Goal: Task Accomplishment & Management: Manage account settings

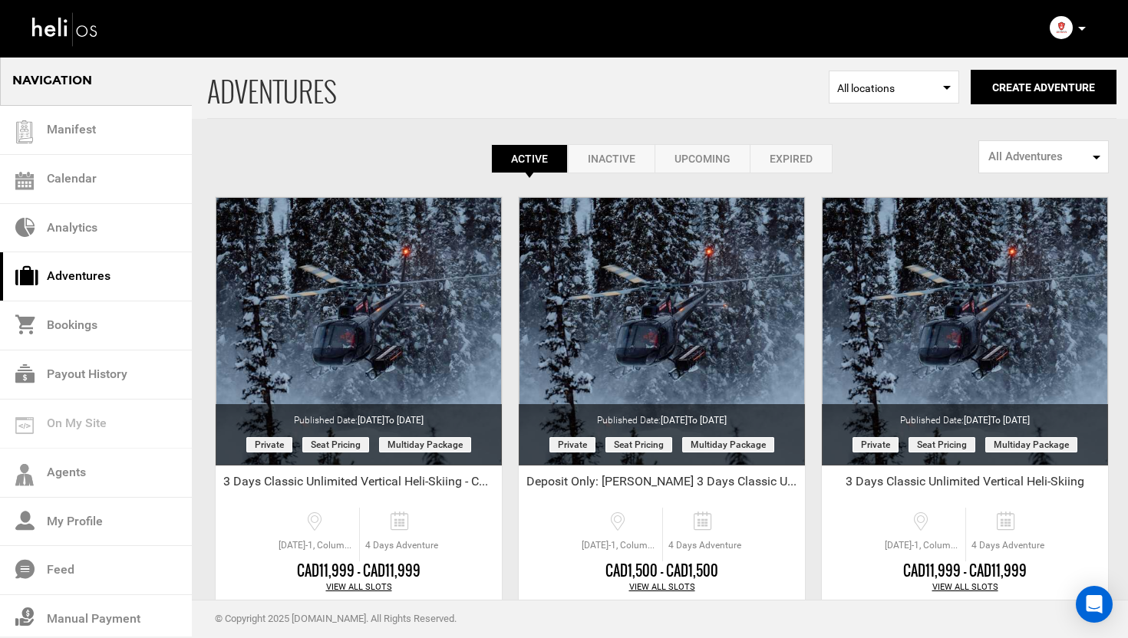
click at [1083, 28] on icon at bounding box center [1082, 29] width 8 height 4
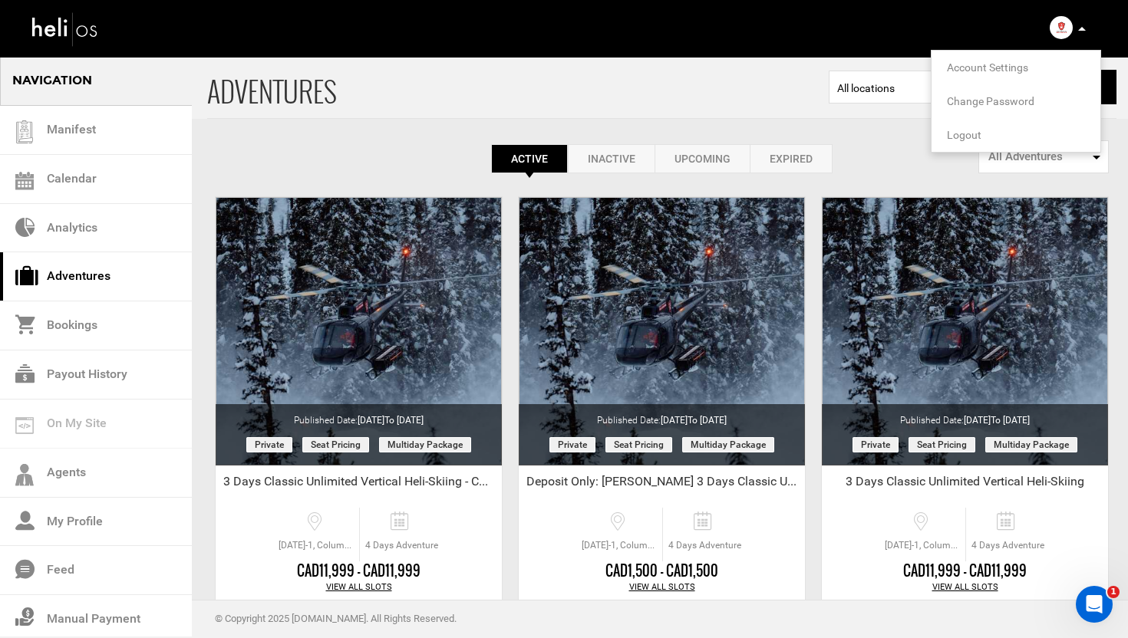
click at [970, 132] on span "Logout" at bounding box center [964, 135] width 35 height 12
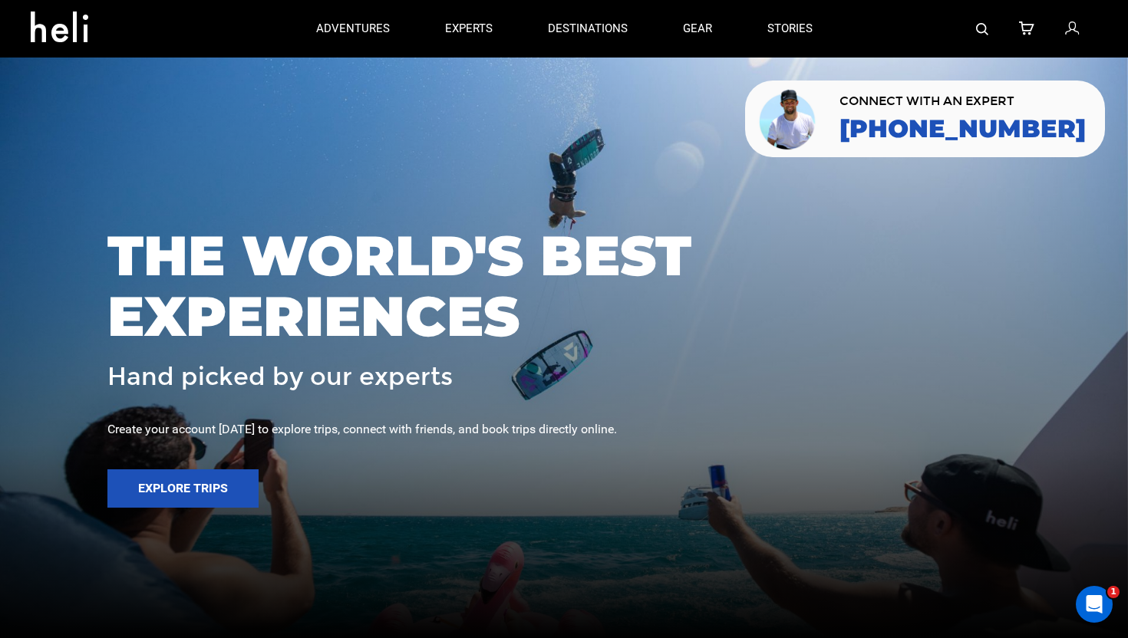
click at [1075, 23] on icon at bounding box center [1072, 29] width 14 height 20
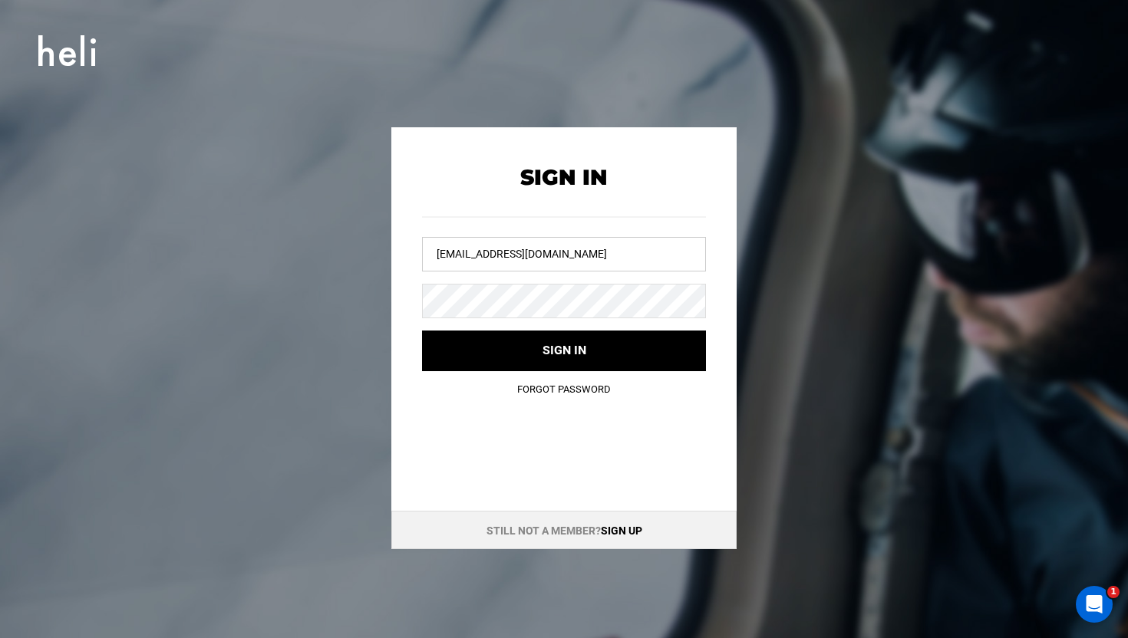
click at [572, 260] on input "[EMAIL_ADDRESS][DOMAIN_NAME]" at bounding box center [564, 254] width 284 height 35
drag, startPoint x: 572, startPoint y: 260, endPoint x: 582, endPoint y: 239, distance: 23.7
click at [572, 259] on input "[EMAIL_ADDRESS][DOMAIN_NAME]" at bounding box center [564, 254] width 284 height 35
type input "j"
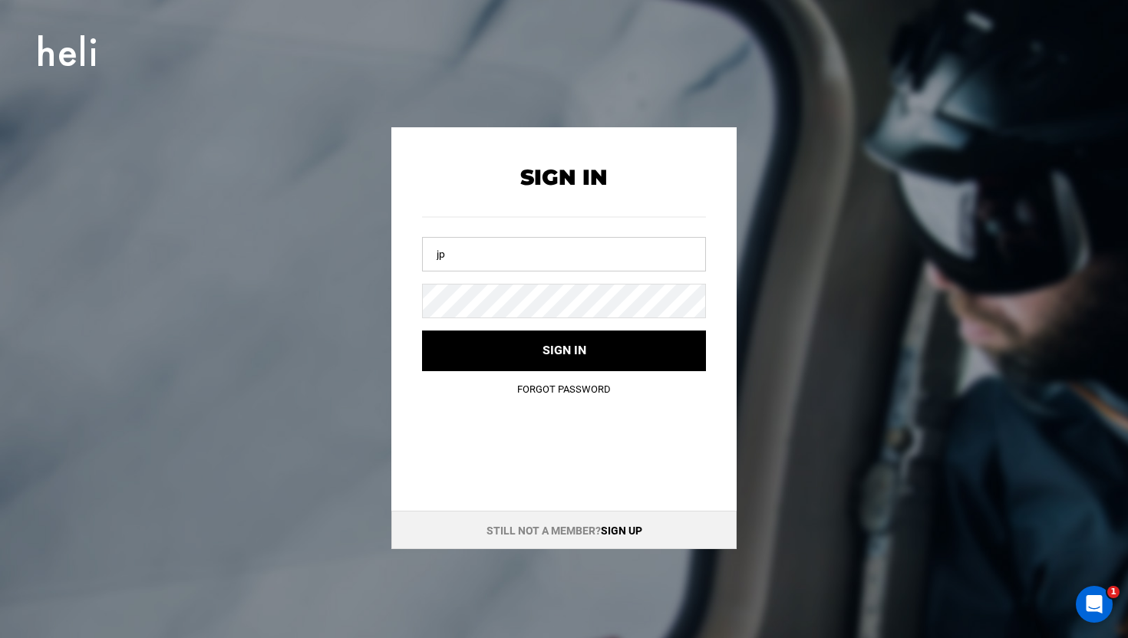
type input "[EMAIL_ADDRESS][DOMAIN_NAME]"
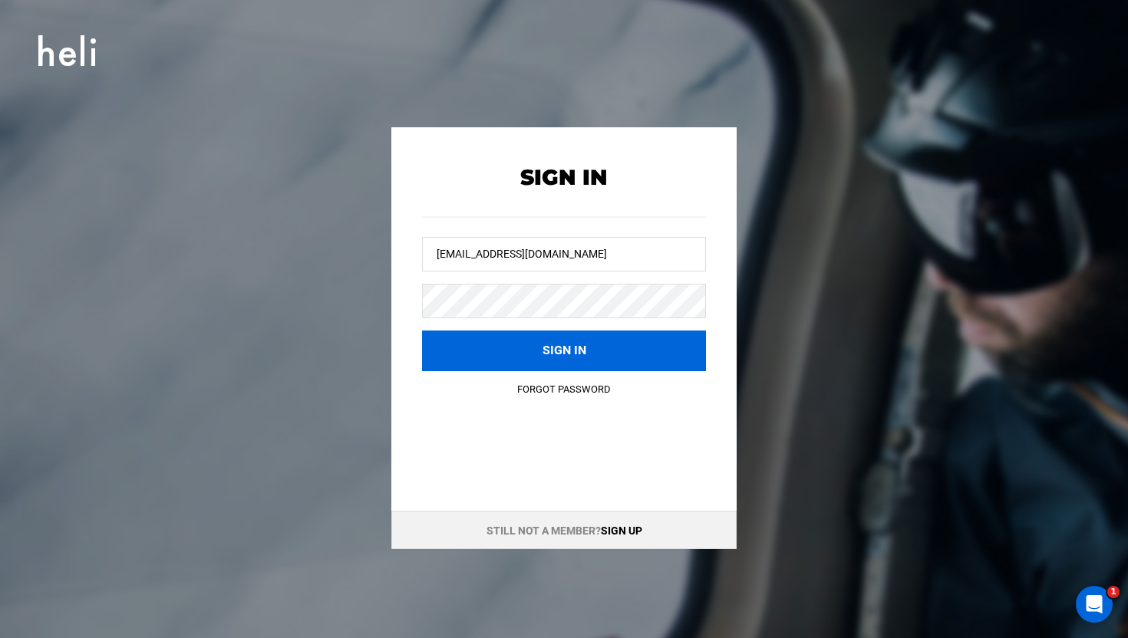
click at [536, 340] on button "Sign in" at bounding box center [564, 351] width 284 height 41
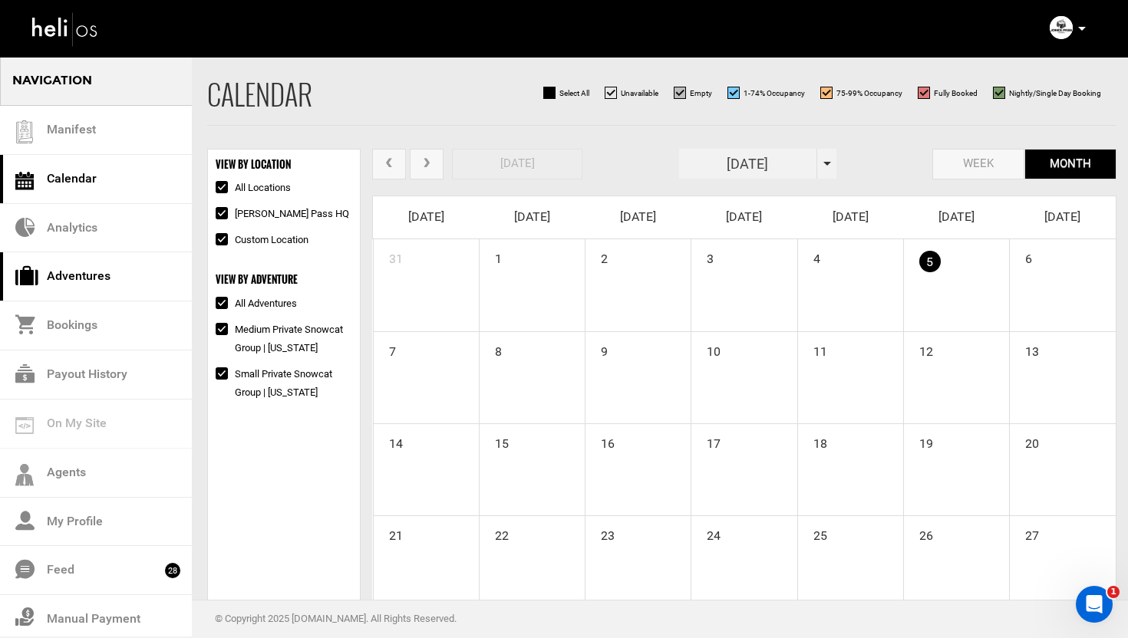
click at [132, 278] on link "Adventures" at bounding box center [96, 276] width 192 height 49
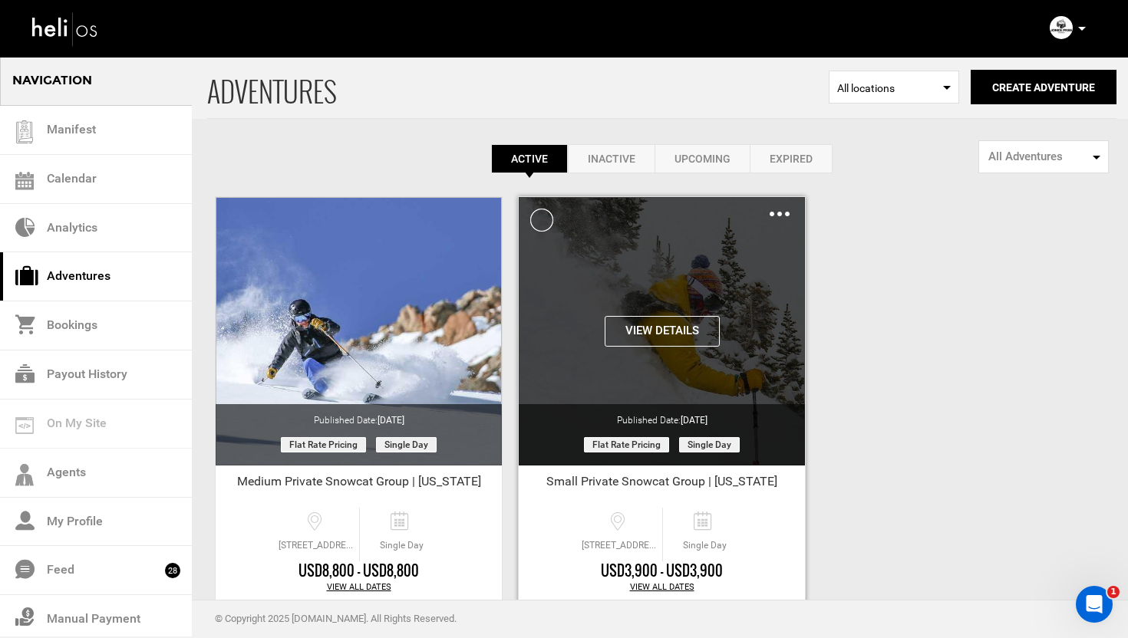
click at [777, 213] on img at bounding box center [780, 214] width 20 height 5
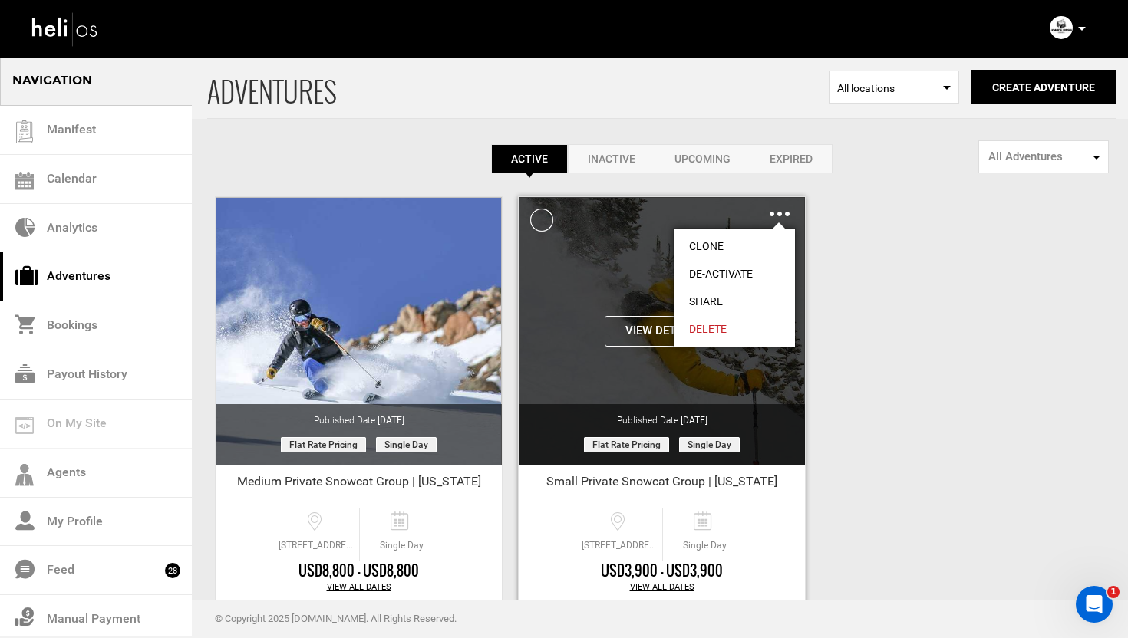
click at [713, 245] on link "Clone" at bounding box center [734, 246] width 121 height 28
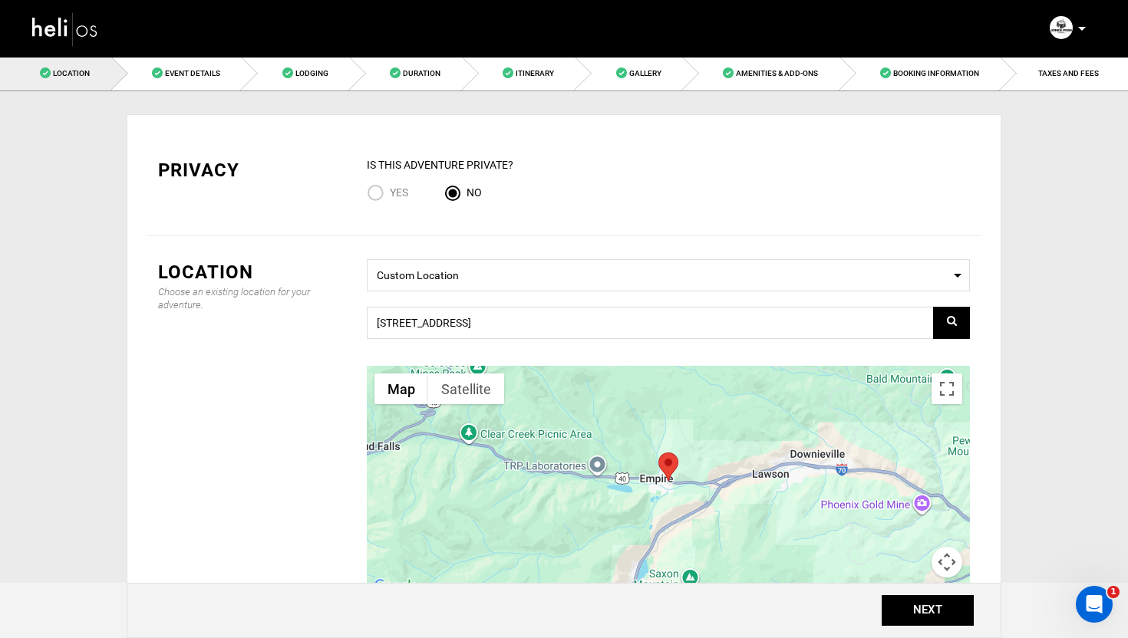
click at [374, 194] on input "Yes" at bounding box center [378, 194] width 23 height 21
radio input "true"
radio input "false"
click at [932, 603] on button "NEXT" at bounding box center [928, 610] width 92 height 31
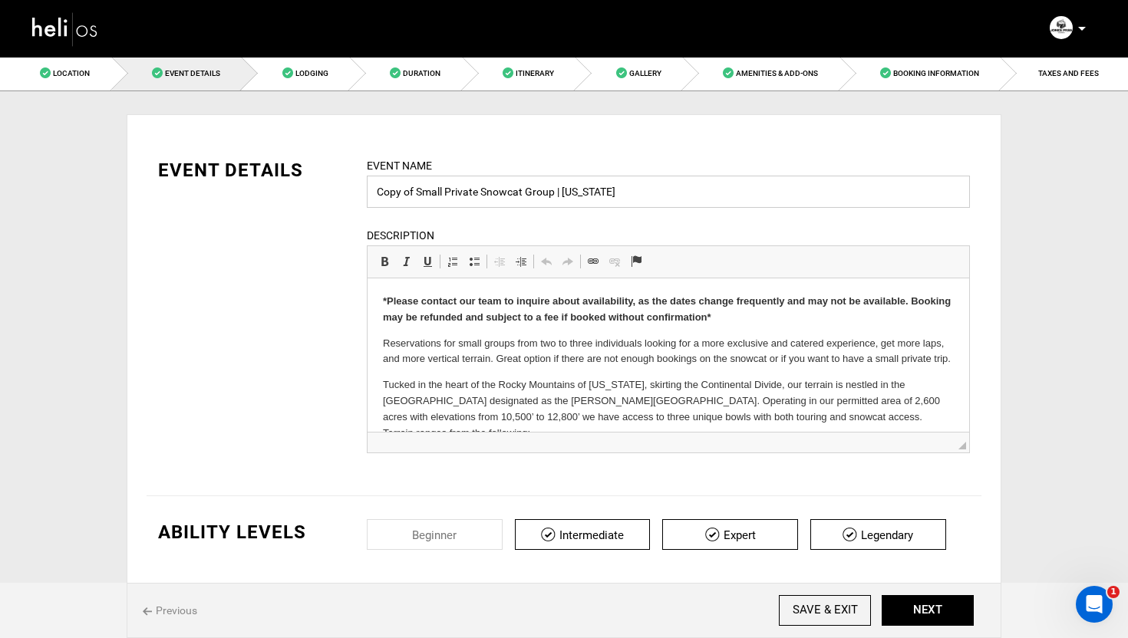
drag, startPoint x: 418, startPoint y: 194, endPoint x: 364, endPoint y: 194, distance: 53.7
click at [364, 194] on div "Event Name Copy of Small Private Snowcat Group | [US_STATE] Event name can not …" at bounding box center [668, 314] width 626 height 315
type input "Small Private Snowcat Group | [US_STATE]"
click at [309, 246] on div "EVENT DETAILS Event Name Small Private Snowcat Group | [US_STATE] Event name ca…" at bounding box center [564, 314] width 835 height 315
drag, startPoint x: 724, startPoint y: 318, endPoint x: 417, endPoint y: 311, distance: 306.2
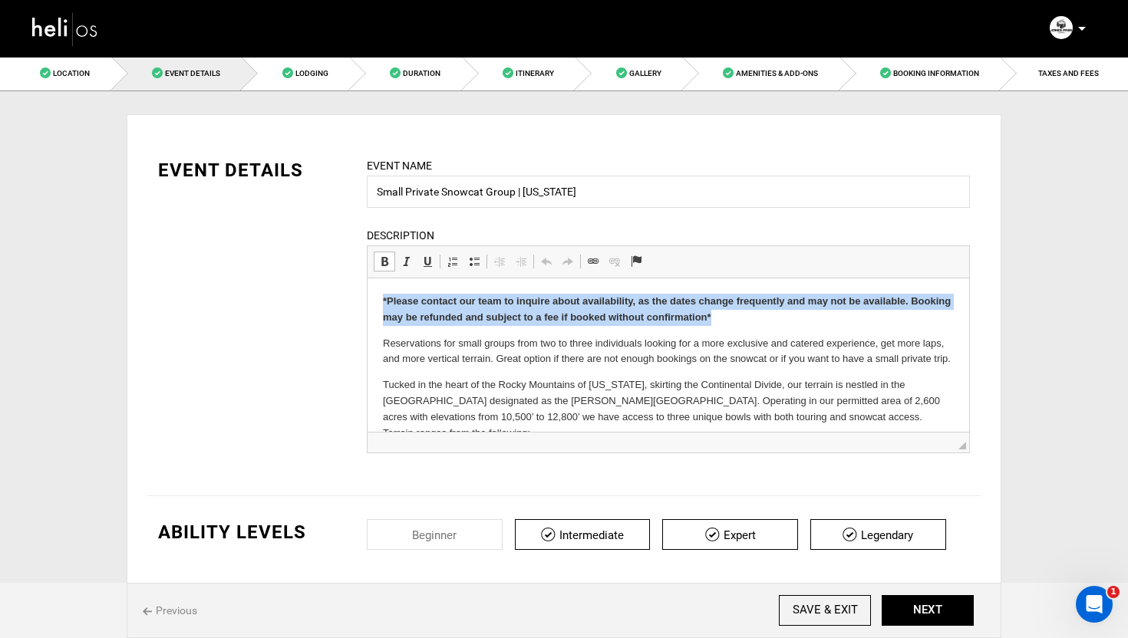
drag, startPoint x: 724, startPoint y: 318, endPoint x: 364, endPoint y: 298, distance: 360.5
click at [368, 298] on html "*Please contact our team to inquire about availability, as the dates change fre…" at bounding box center [669, 454] width 602 height 350
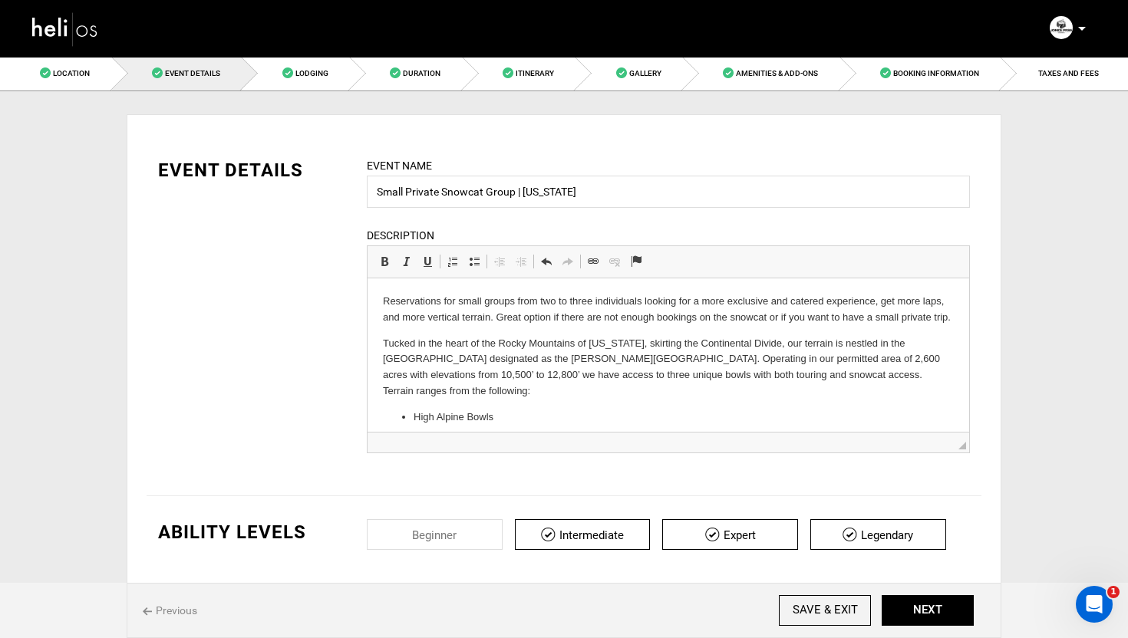
click at [60, 32] on img at bounding box center [65, 28] width 69 height 41
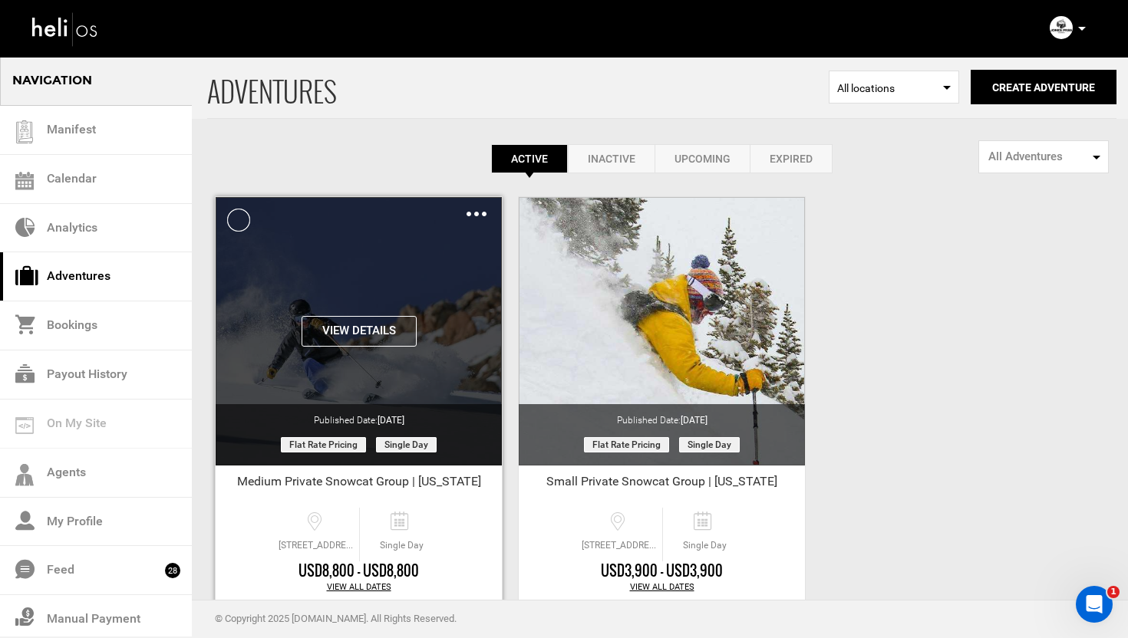
scroll to position [86, 0]
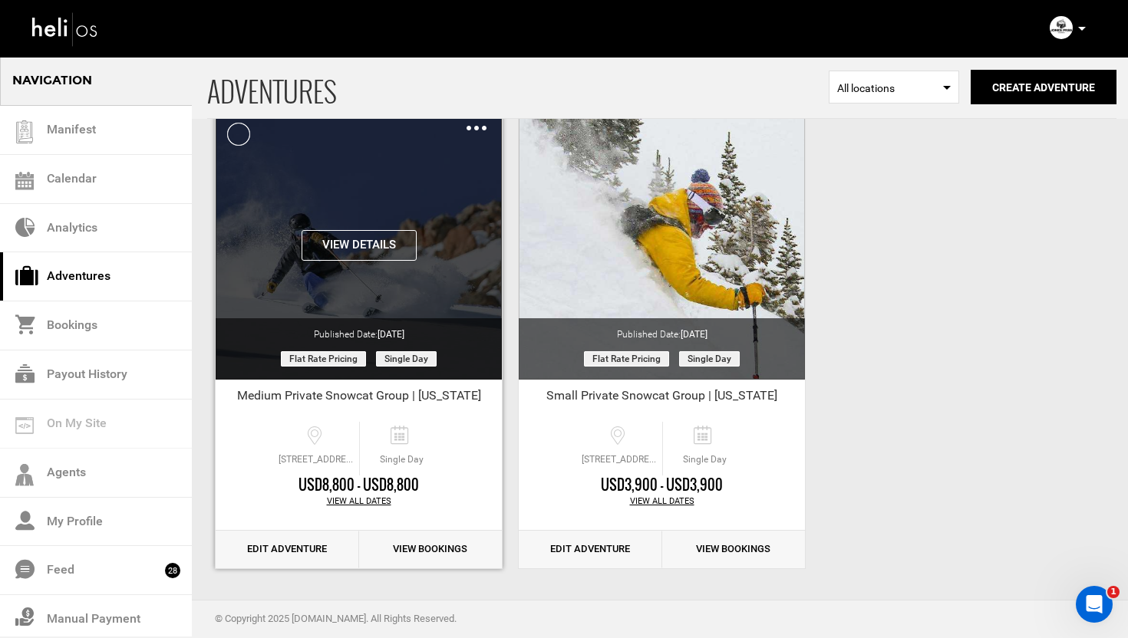
click at [376, 252] on button "View Details" at bounding box center [359, 245] width 115 height 31
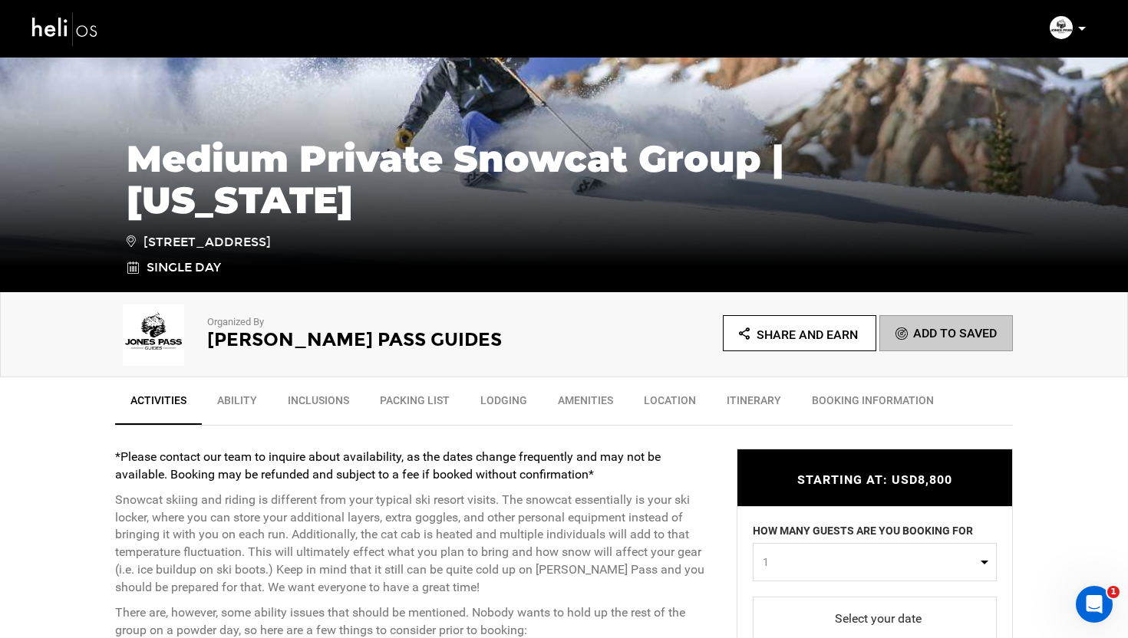
scroll to position [597, 0]
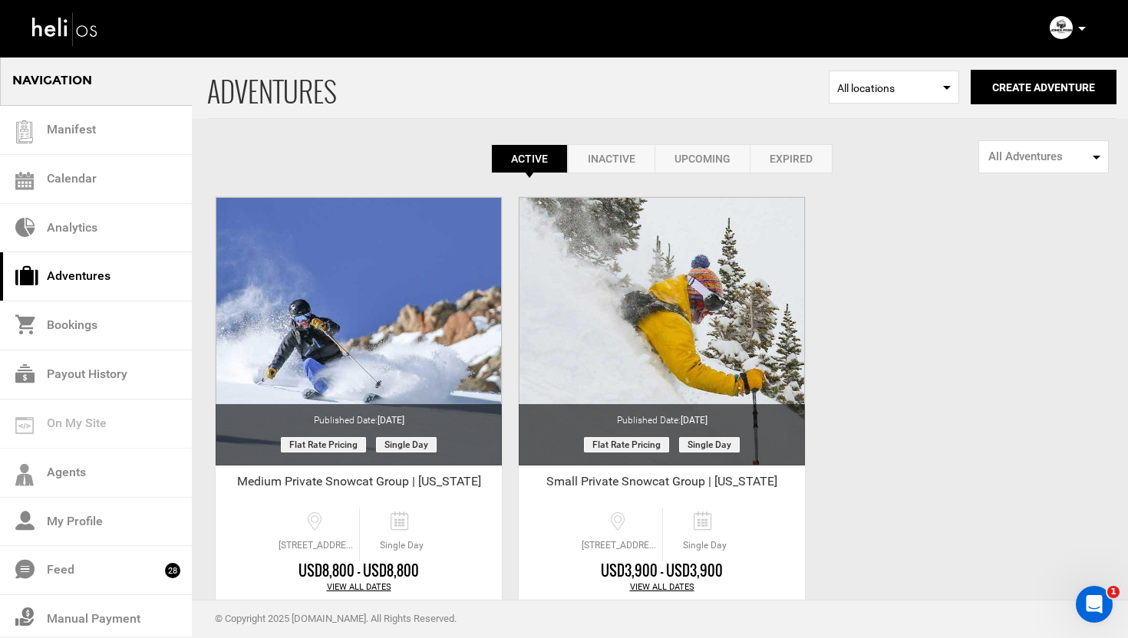
click at [799, 149] on link "Expired" at bounding box center [791, 158] width 83 height 29
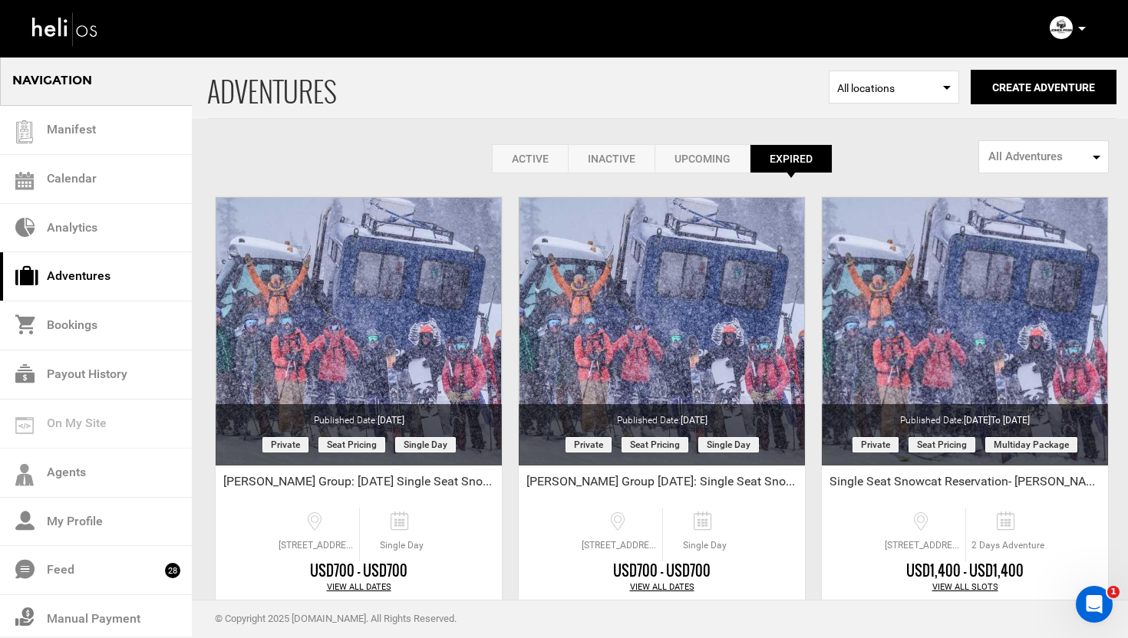
click at [609, 157] on link "Inactive" at bounding box center [611, 158] width 87 height 29
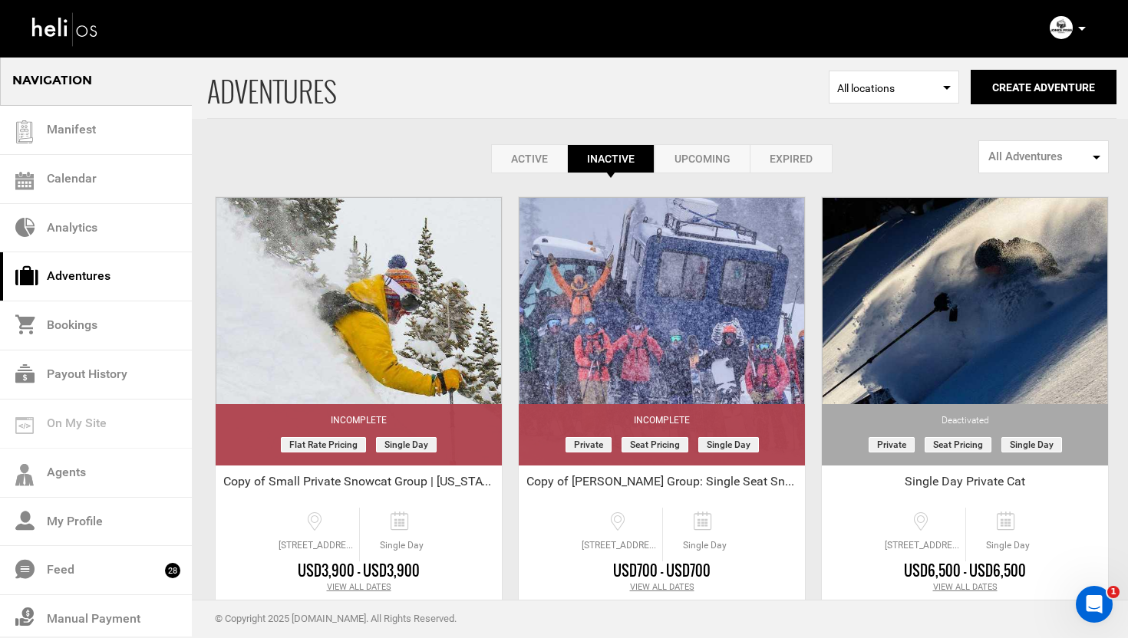
click at [714, 161] on link "Upcoming" at bounding box center [702, 158] width 95 height 29
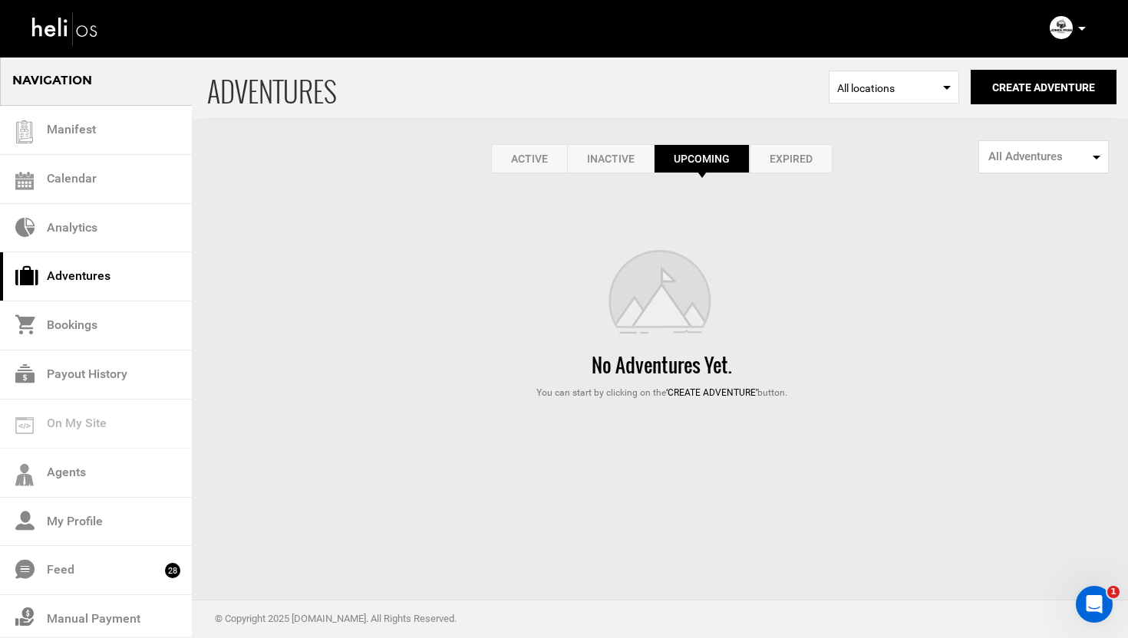
click at [780, 156] on link "Expired" at bounding box center [791, 158] width 83 height 29
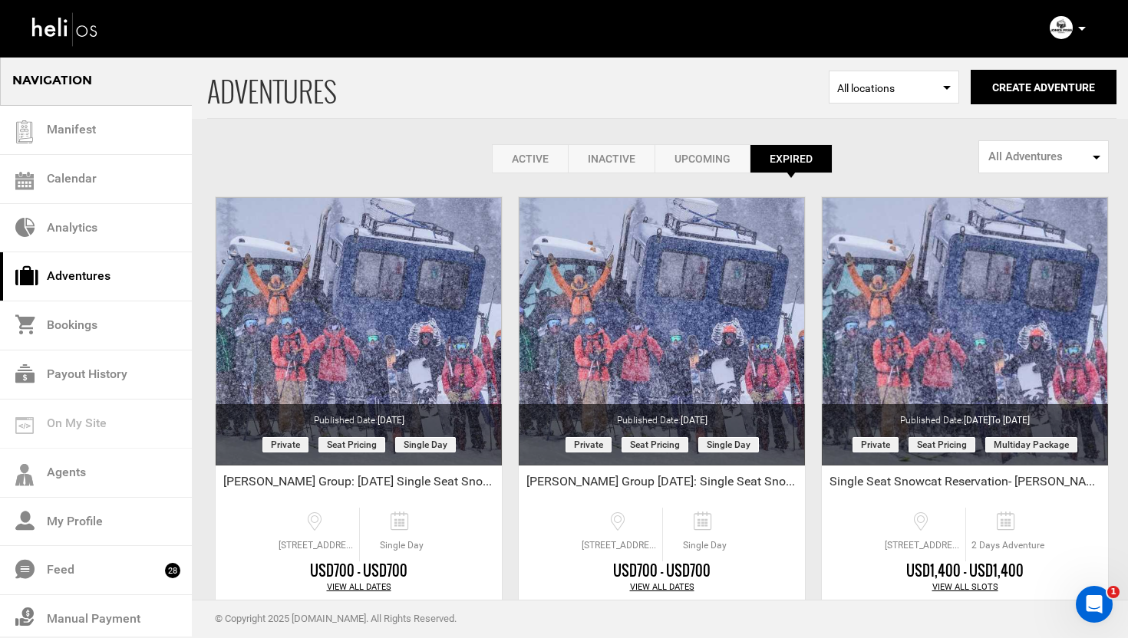
click at [535, 150] on link "Active" at bounding box center [530, 158] width 76 height 29
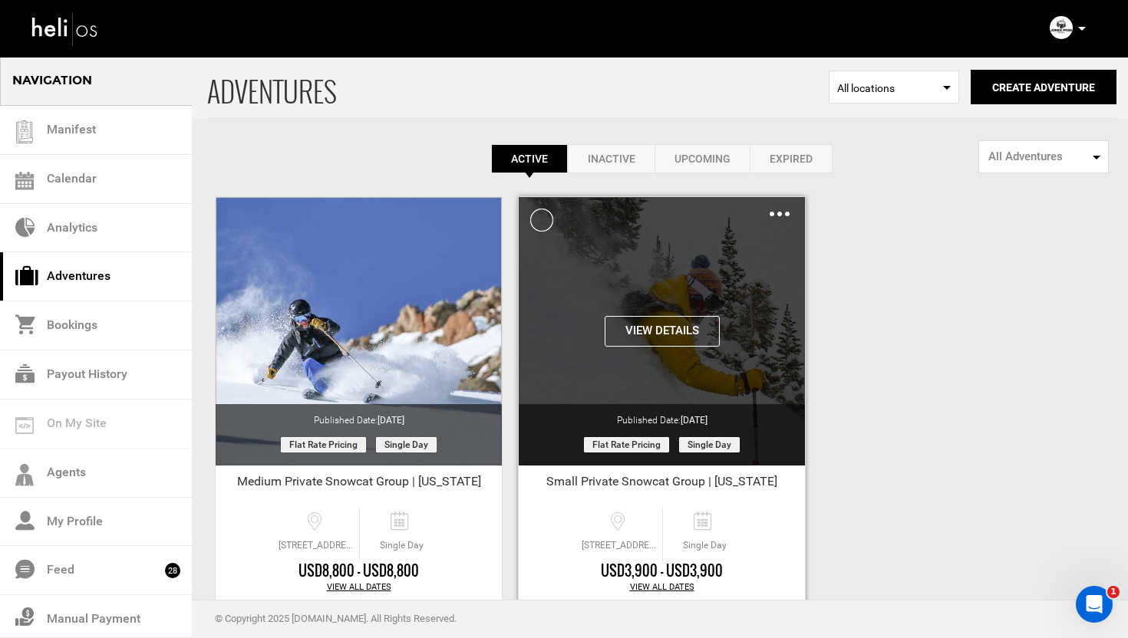
click at [678, 341] on button "View Details" at bounding box center [662, 331] width 115 height 31
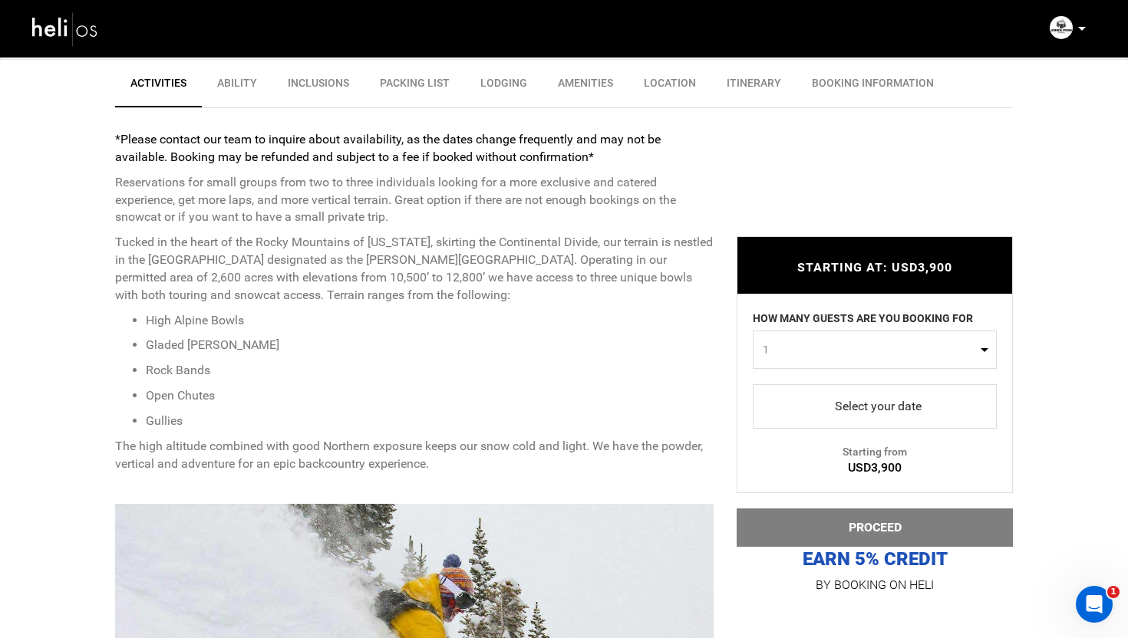
scroll to position [254, 0]
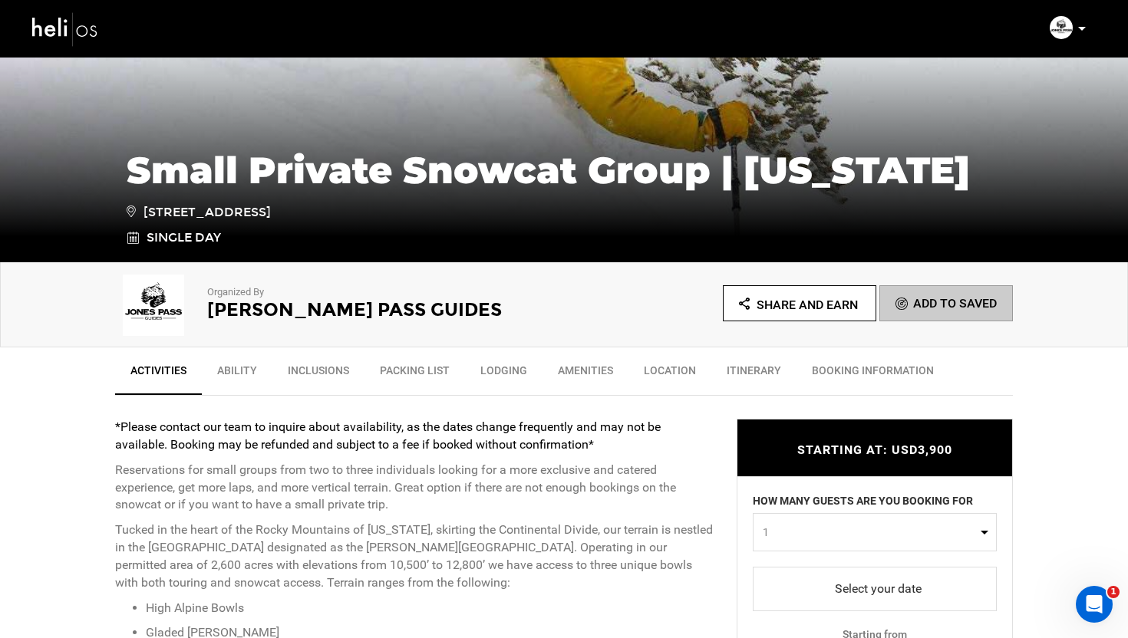
click at [76, 28] on img at bounding box center [65, 28] width 69 height 41
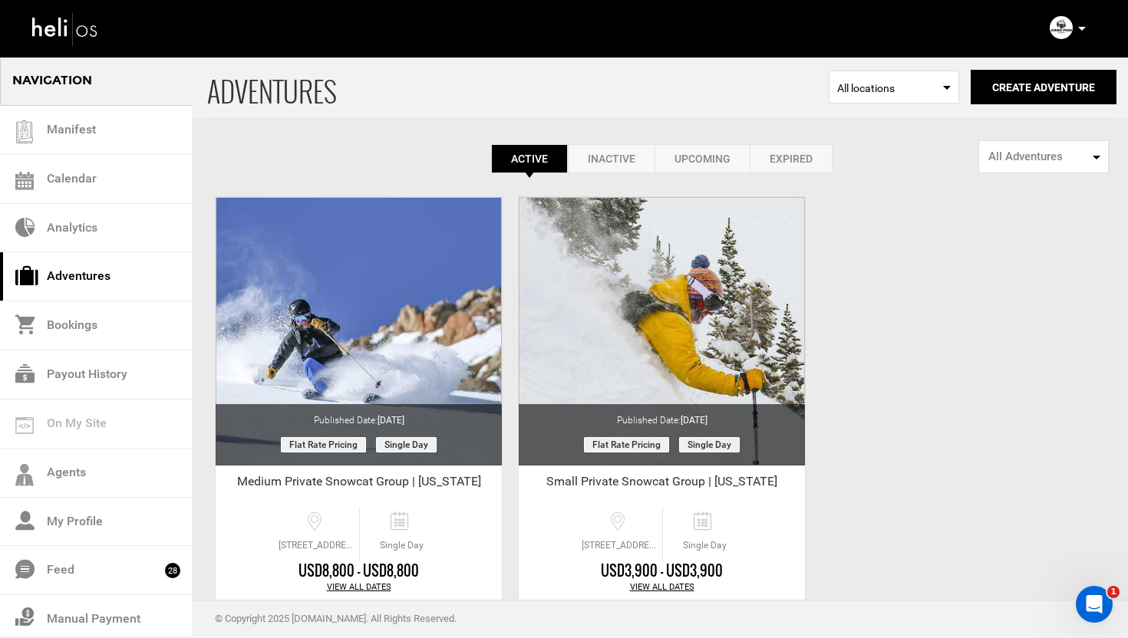
click at [618, 165] on link "Inactive" at bounding box center [611, 158] width 87 height 29
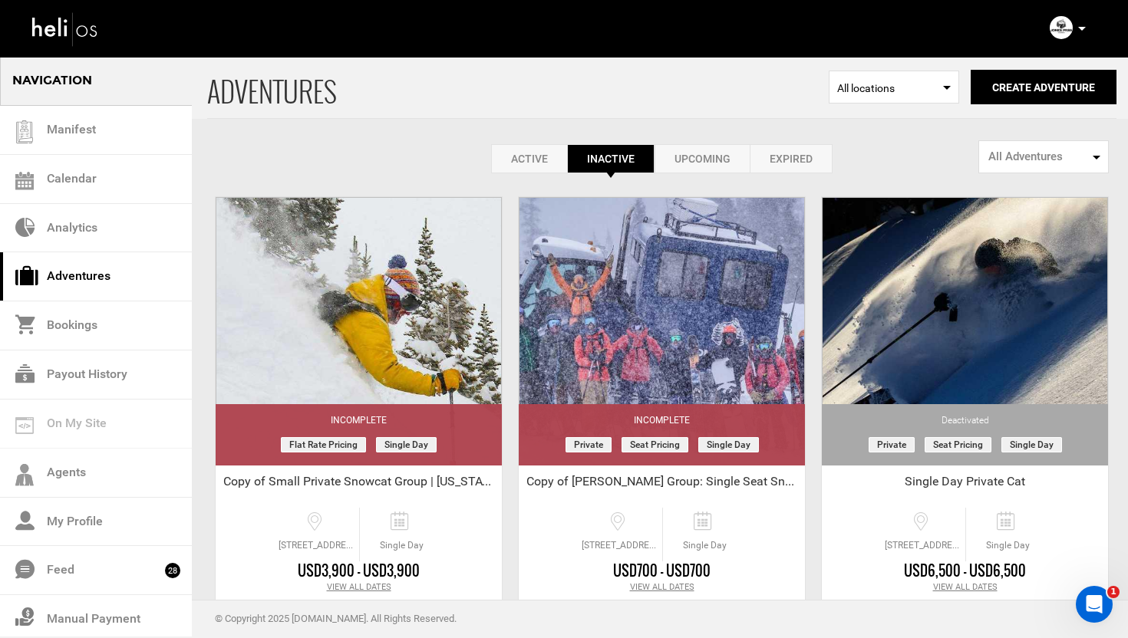
click at [691, 160] on link "Upcoming" at bounding box center [702, 158] width 95 height 29
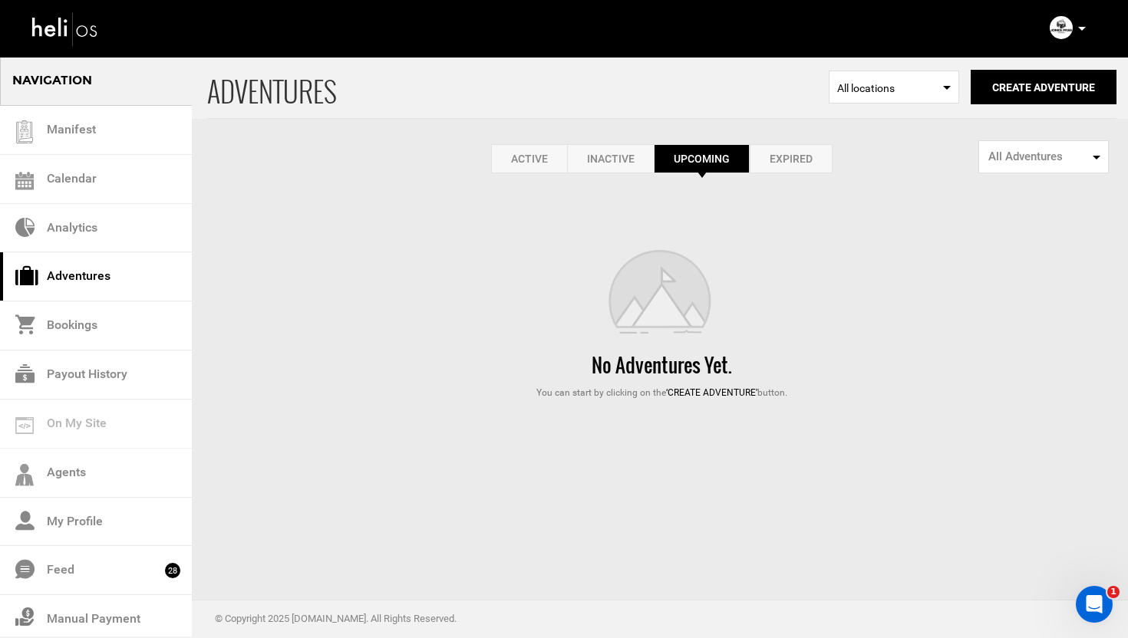
click at [625, 160] on link "Inactive" at bounding box center [610, 158] width 87 height 29
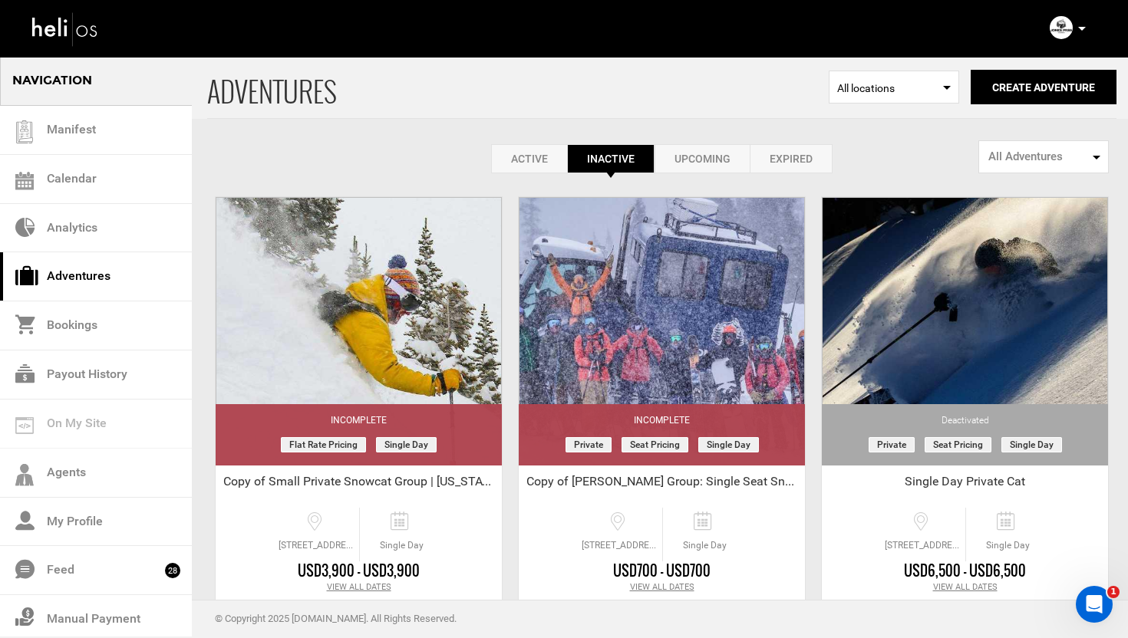
click at [519, 159] on link "Active" at bounding box center [529, 158] width 76 height 29
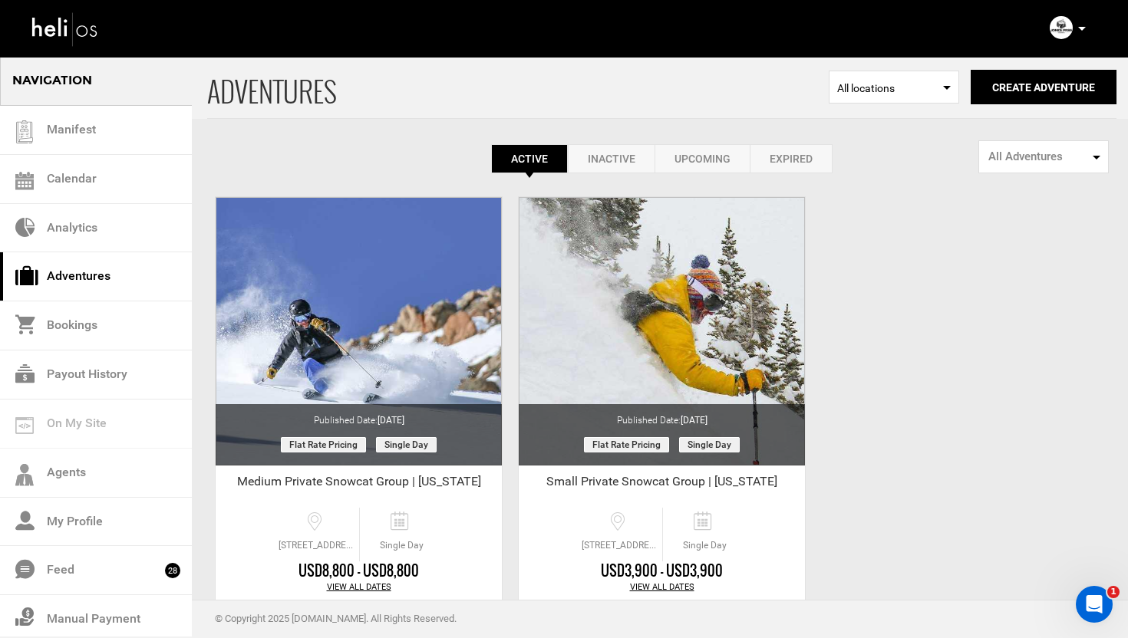
click at [797, 156] on link "Expired" at bounding box center [791, 158] width 83 height 29
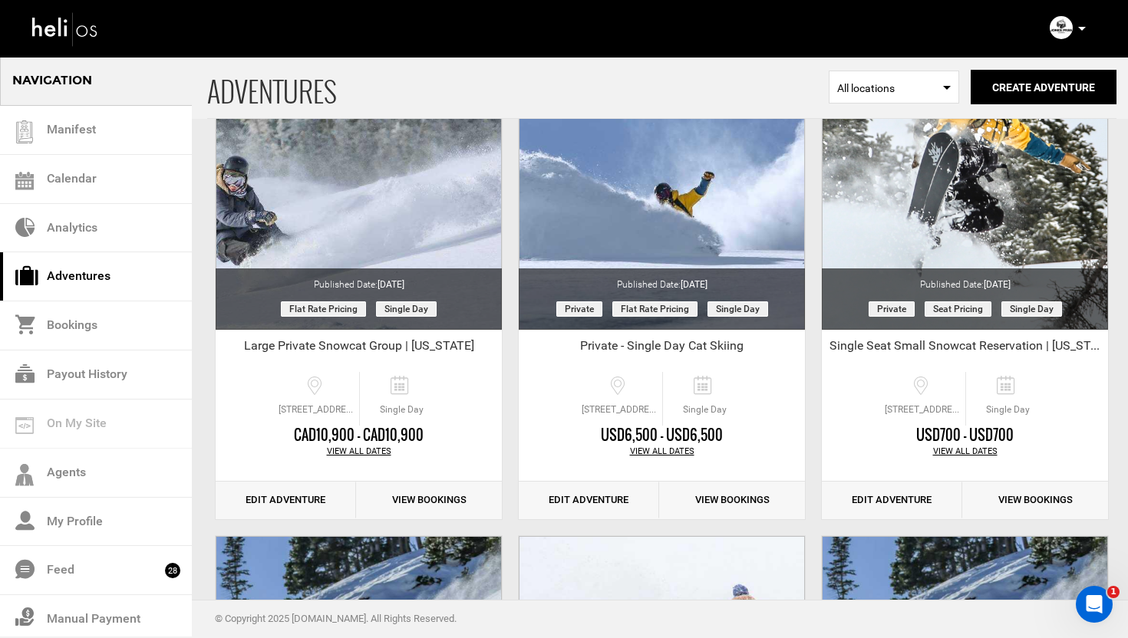
scroll to position [1505, 0]
